Goal: Find specific page/section

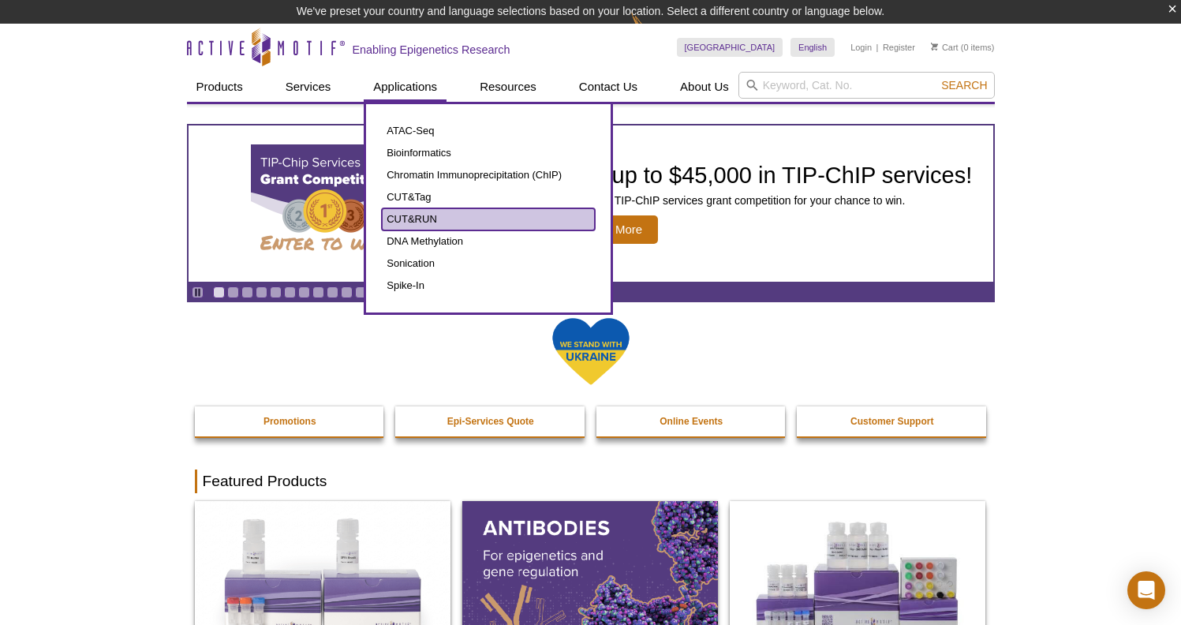
click at [434, 221] on link "CUT&RUN" at bounding box center [488, 219] width 213 height 22
click at [420, 219] on link "CUT&RUN" at bounding box center [488, 219] width 213 height 22
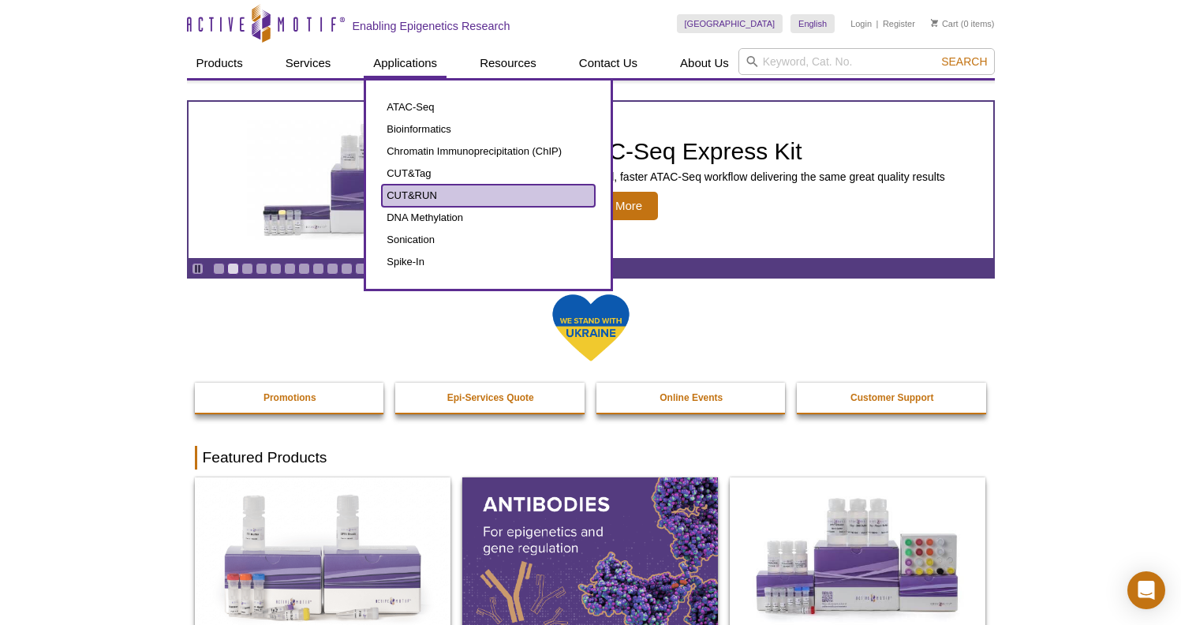
click at [420, 193] on link "CUT&RUN" at bounding box center [488, 196] width 213 height 22
click at [443, 188] on link "CUT&RUN" at bounding box center [488, 196] width 213 height 22
click at [428, 191] on link "CUT&RUN" at bounding box center [488, 196] width 213 height 22
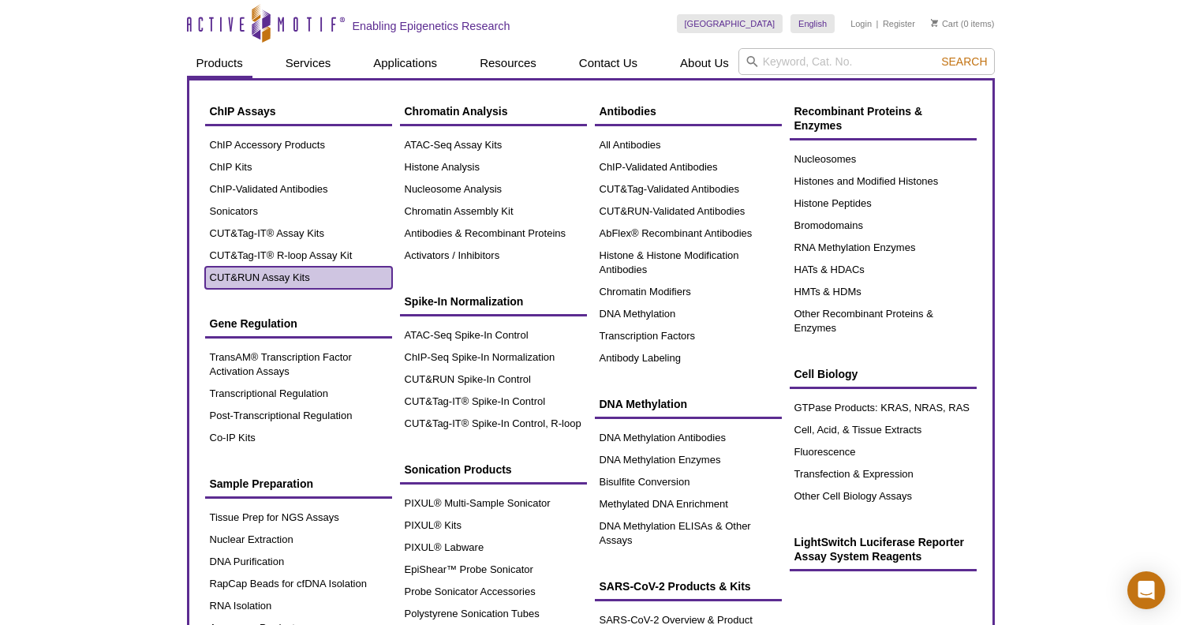
click at [279, 275] on link "CUT&RUN Assay Kits" at bounding box center [298, 278] width 187 height 22
click at [283, 275] on link "CUT&RUN Assay Kits" at bounding box center [298, 278] width 187 height 22
